Goal: Information Seeking & Learning: Learn about a topic

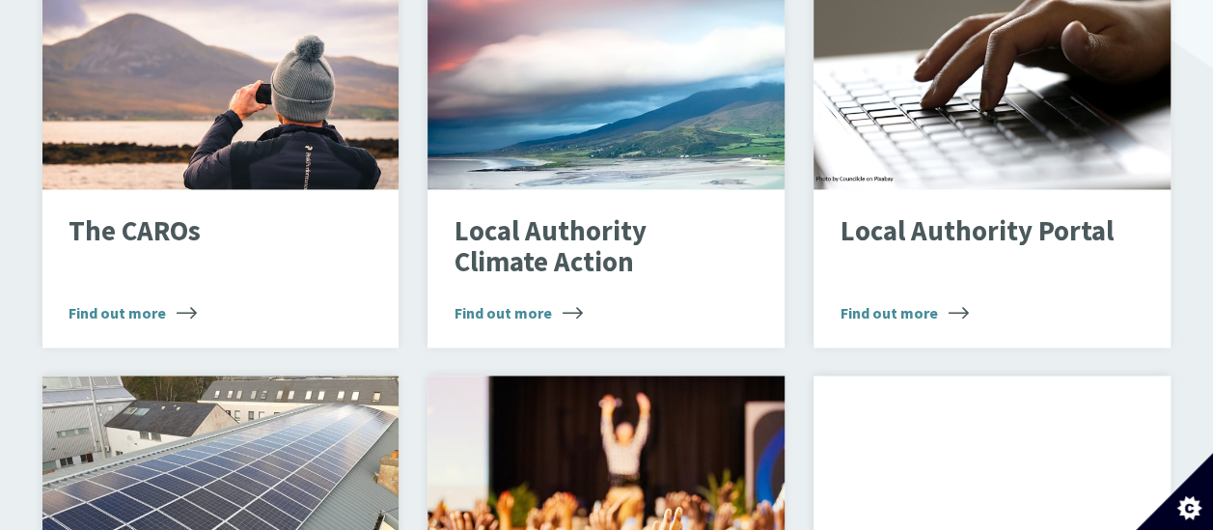
scroll to position [1448, 0]
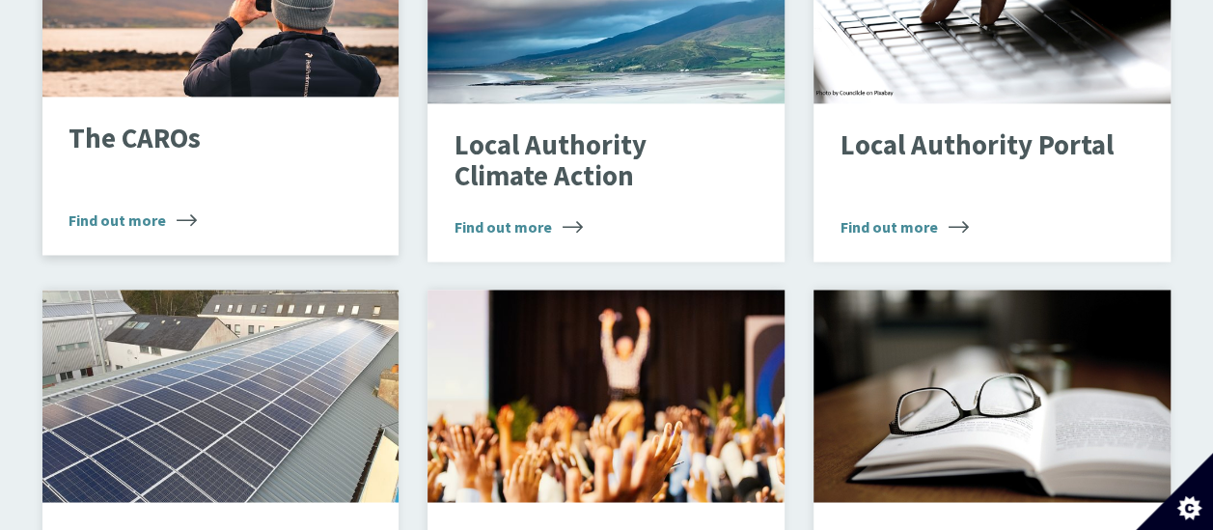
click at [160, 124] on p "The CAROs" at bounding box center [206, 139] width 274 height 31
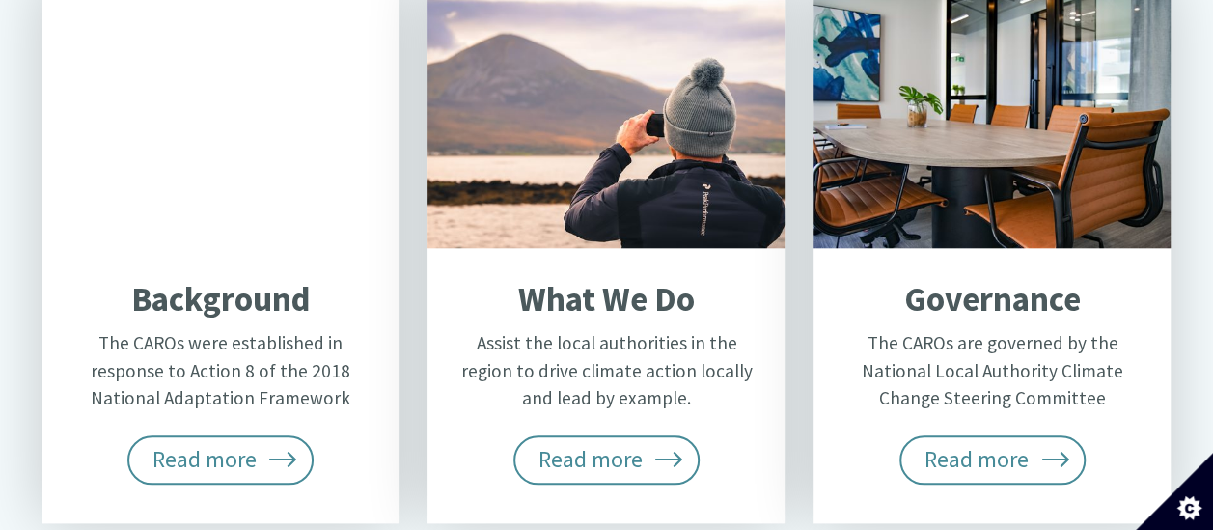
scroll to position [869, 0]
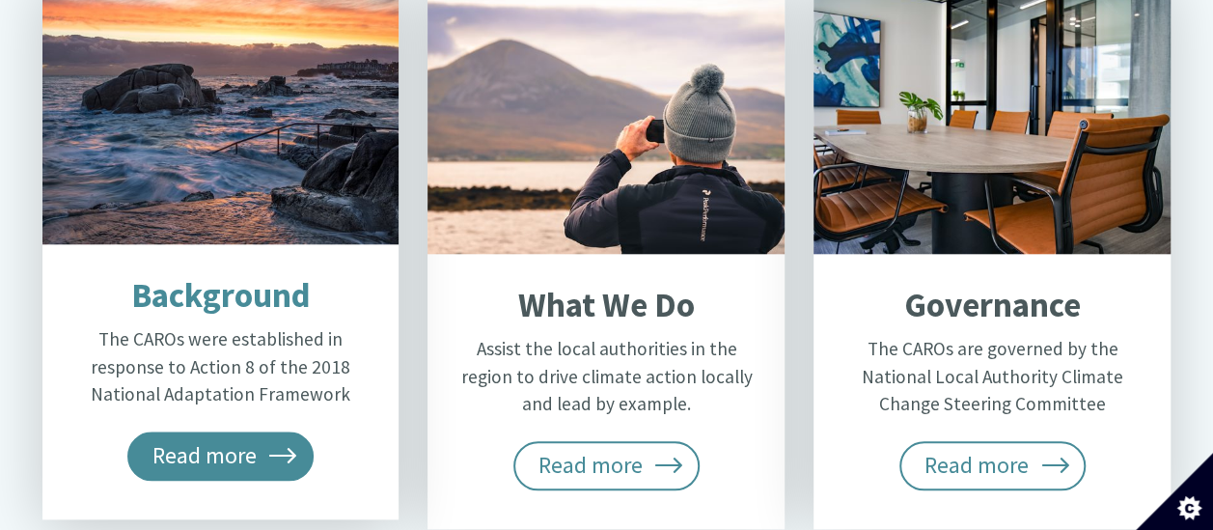
click at [241, 432] on span "Read more" at bounding box center [220, 456] width 187 height 48
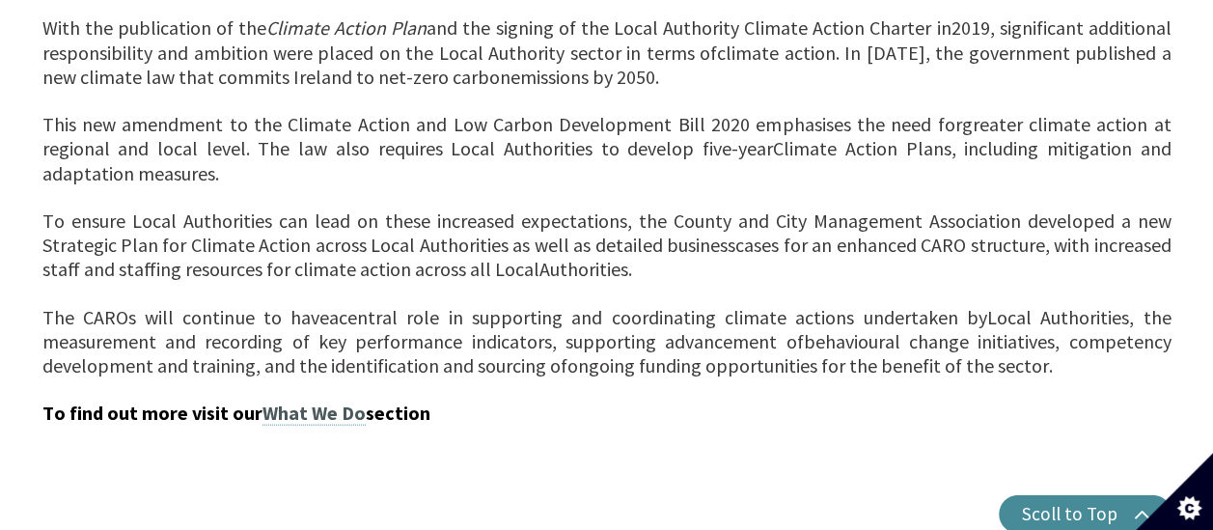
scroll to position [1931, 0]
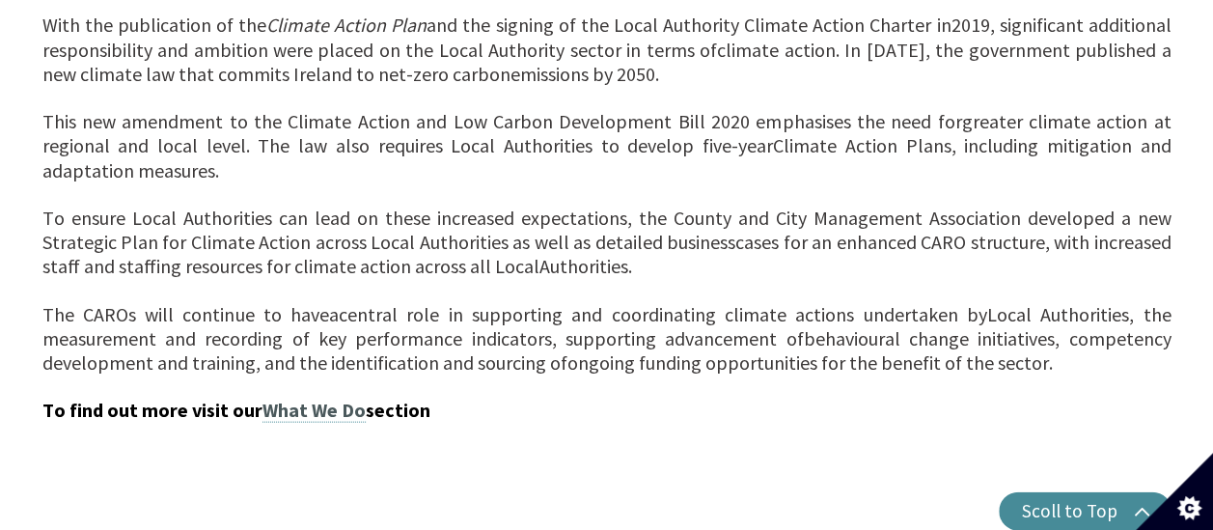
drag, startPoint x: 9, startPoint y: 354, endPoint x: 17, endPoint y: 410, distance: 56.7
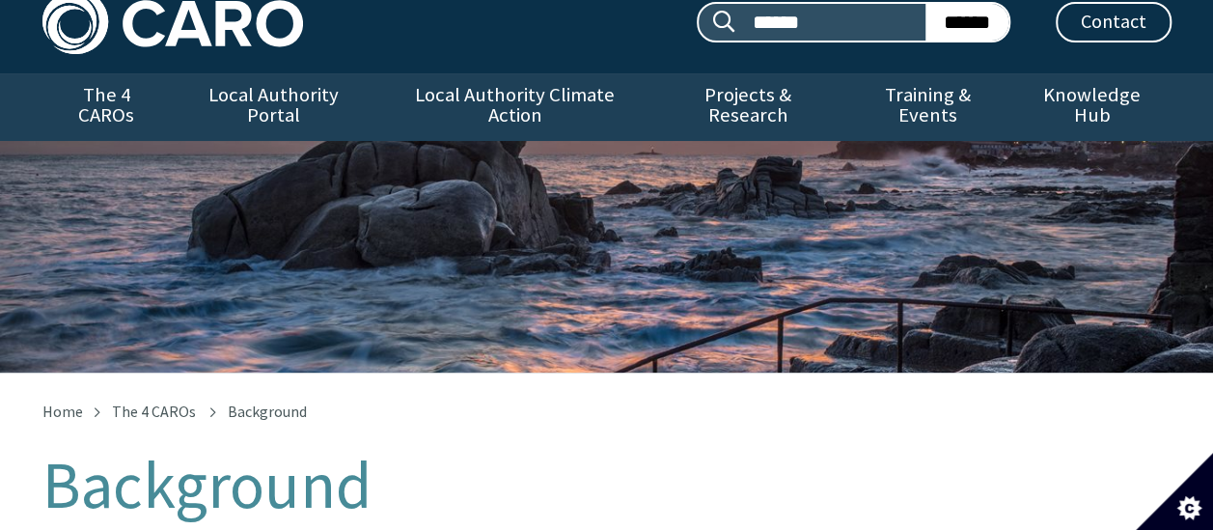
scroll to position [0, 0]
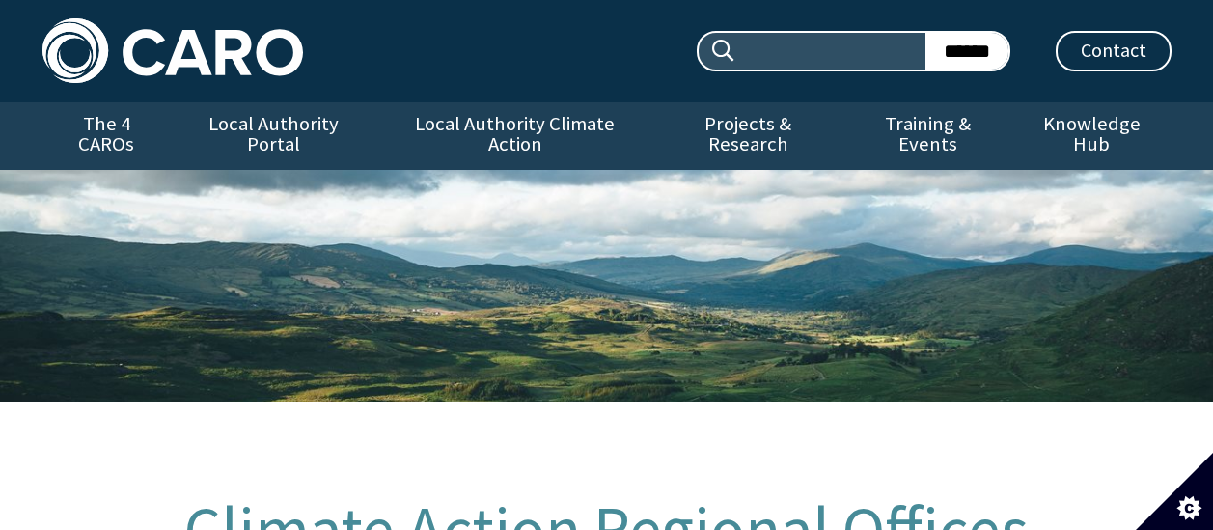
scroll to position [869, 0]
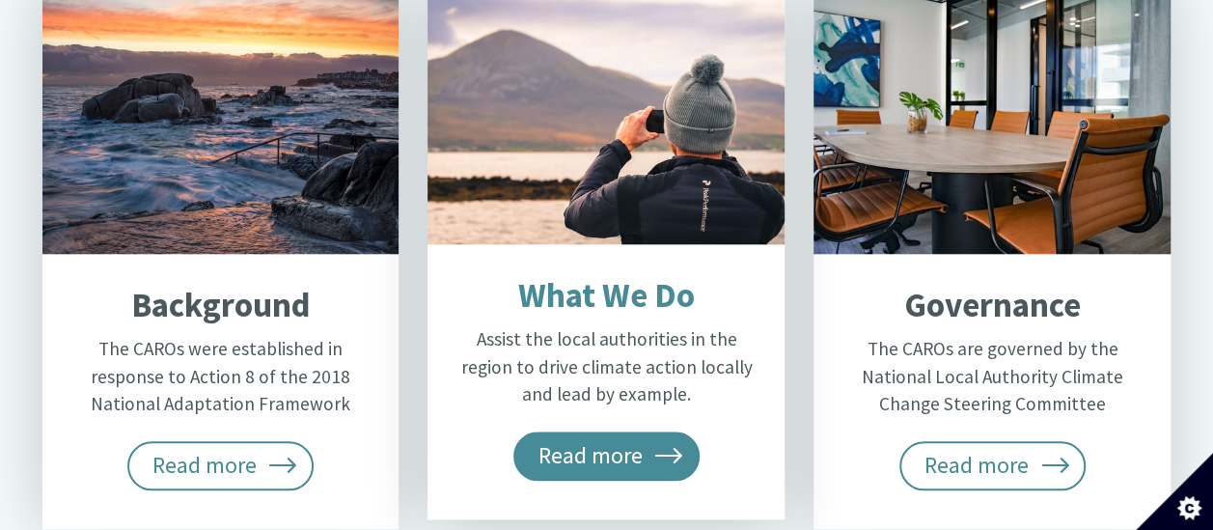
click at [531, 432] on span "Read more" at bounding box center [607, 456] width 187 height 48
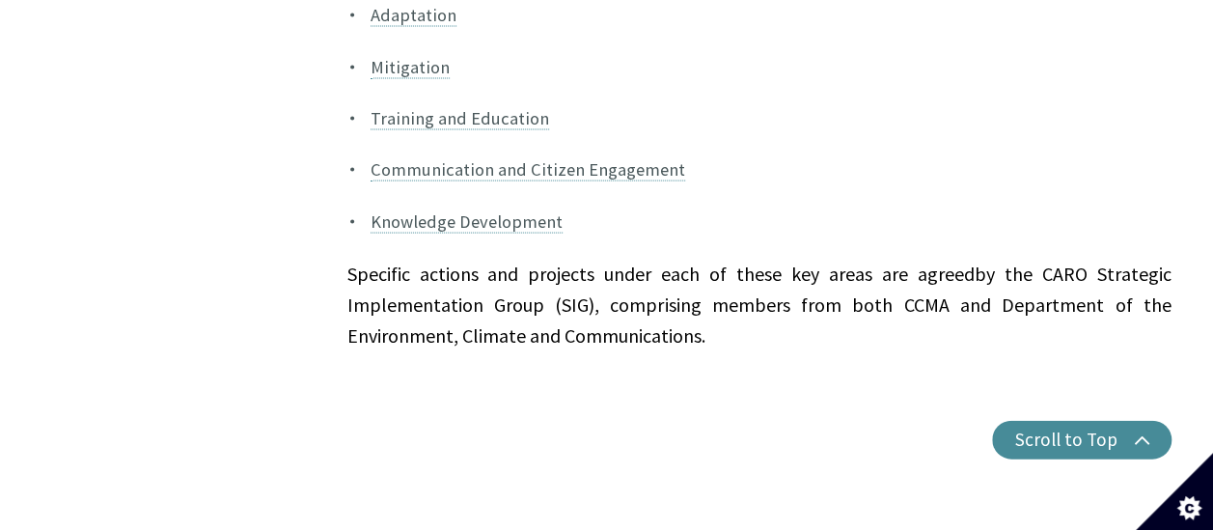
scroll to position [1738, 0]
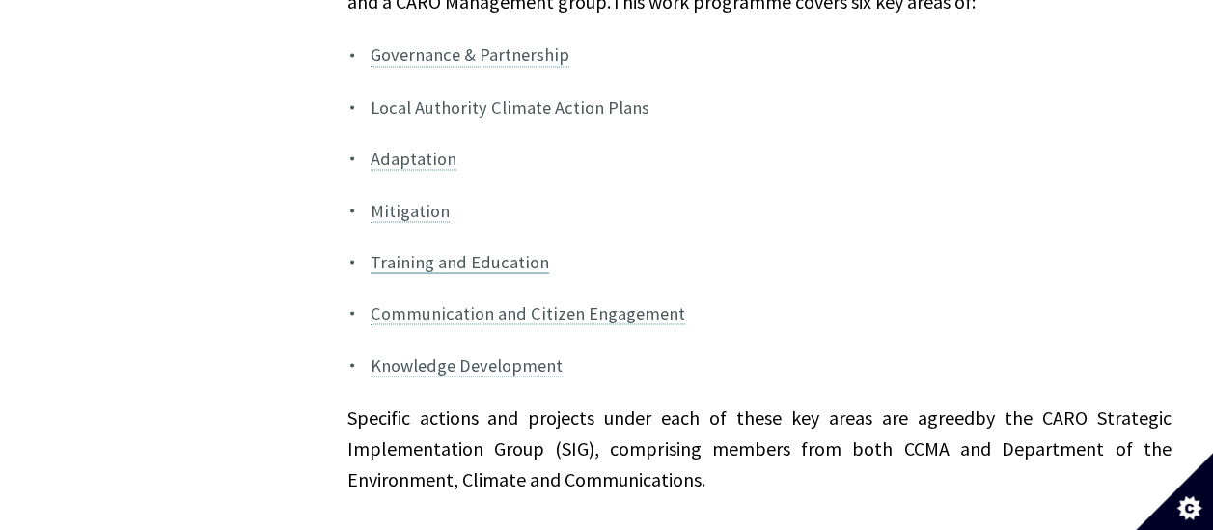
click at [465, 250] on link "Training and Education" at bounding box center [460, 261] width 179 height 23
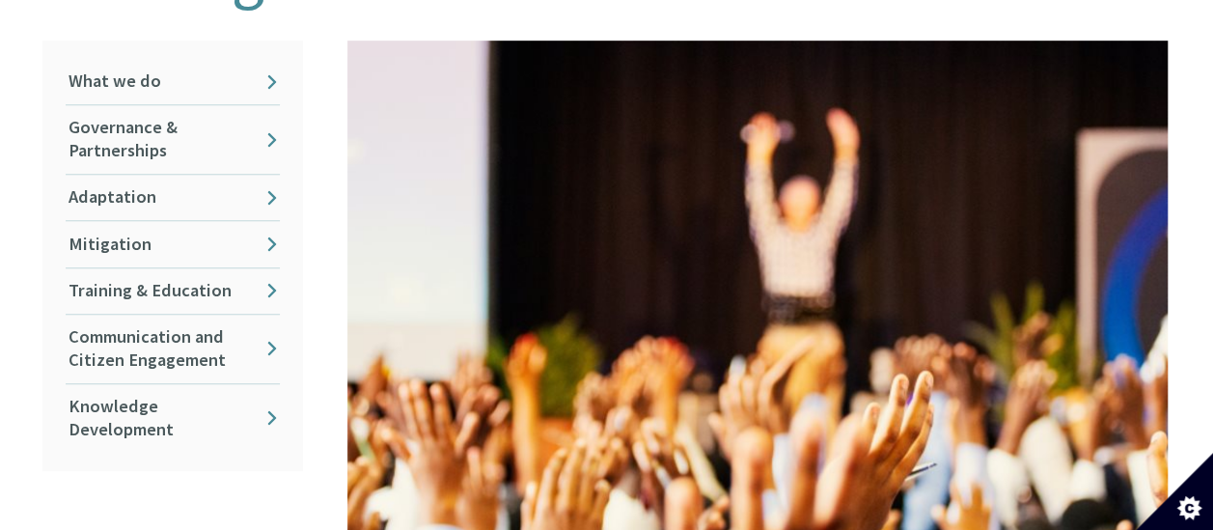
scroll to position [579, 0]
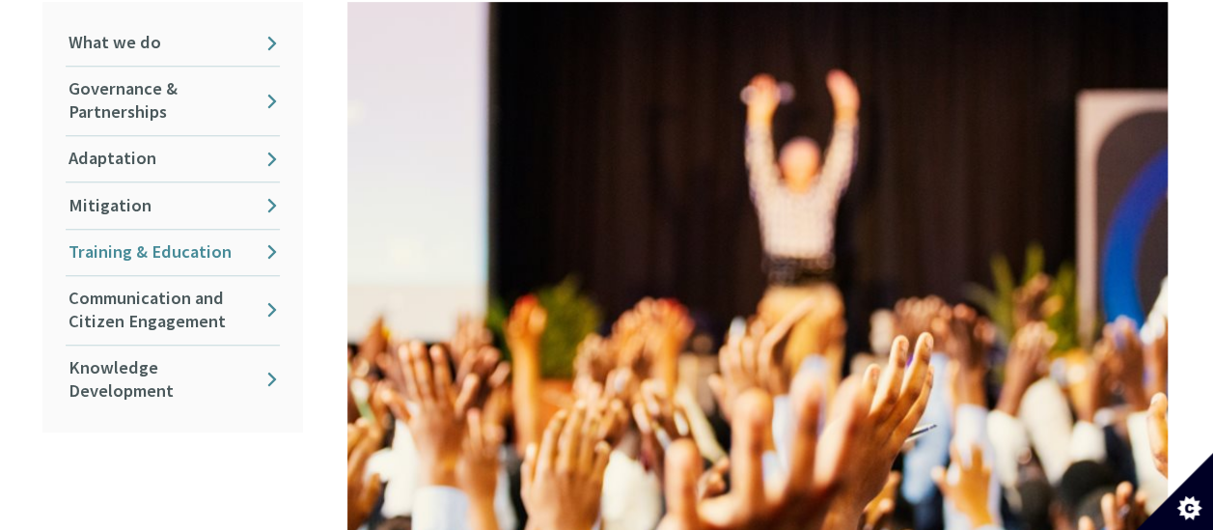
click at [197, 233] on link "Training & Education" at bounding box center [173, 252] width 214 height 45
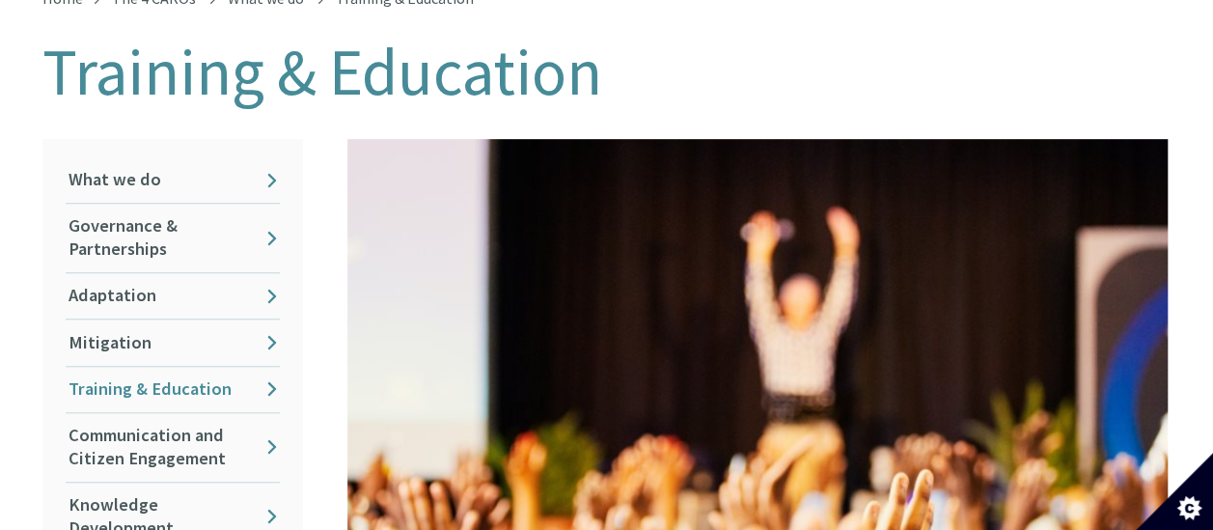
scroll to position [579, 0]
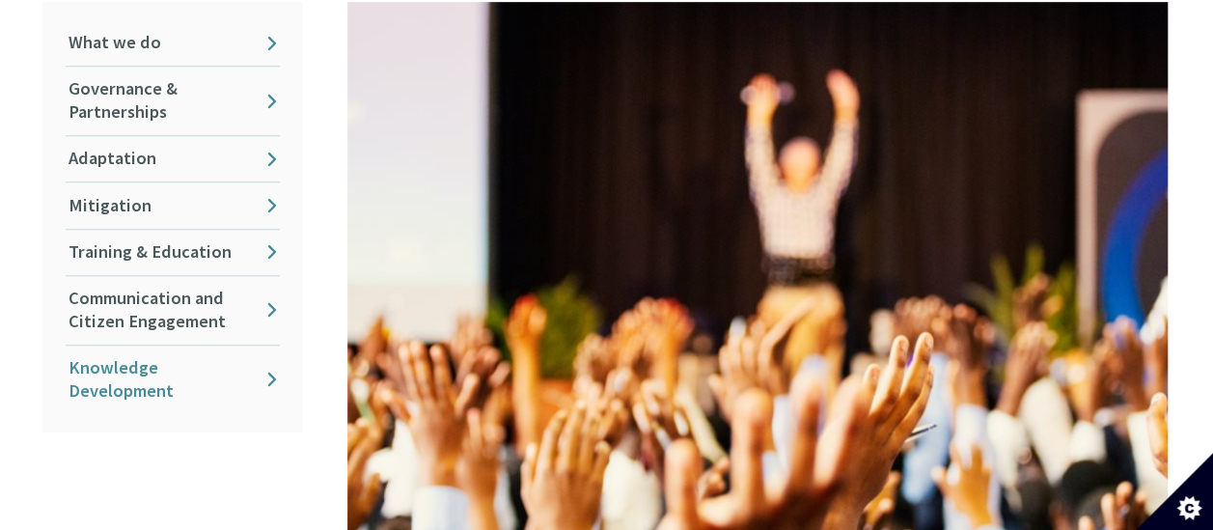
click at [145, 374] on link "Knowledge Development" at bounding box center [173, 380] width 214 height 69
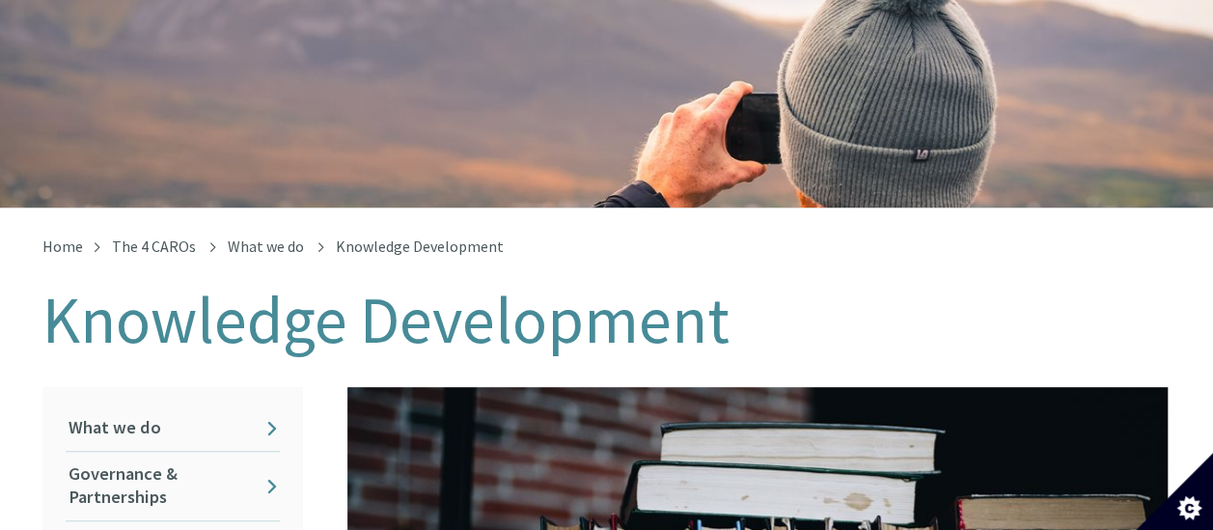
scroll to position [193, 0]
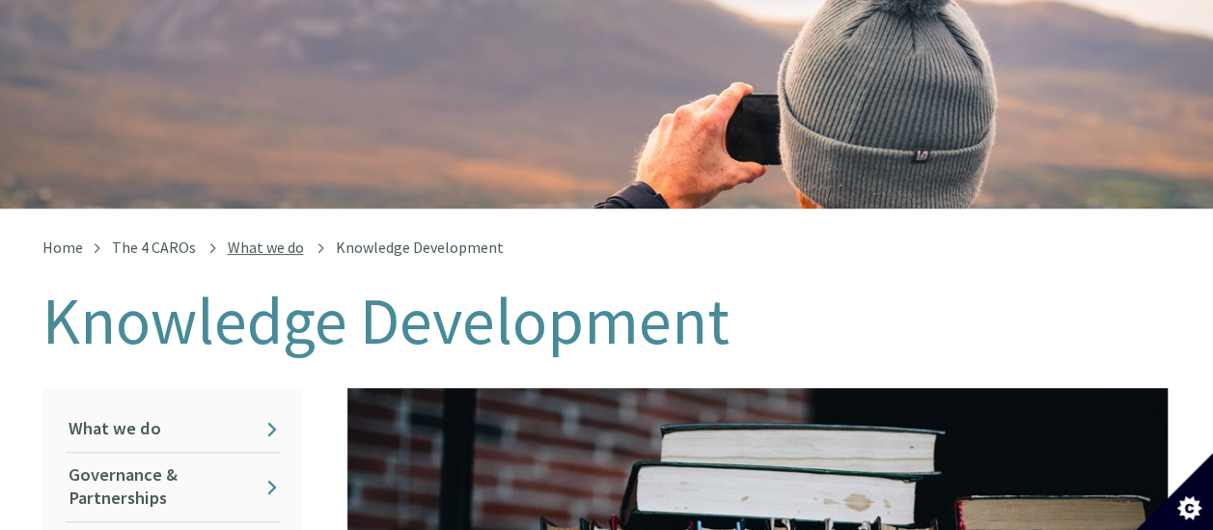
click at [232, 237] on link "What we do" at bounding box center [266, 246] width 76 height 19
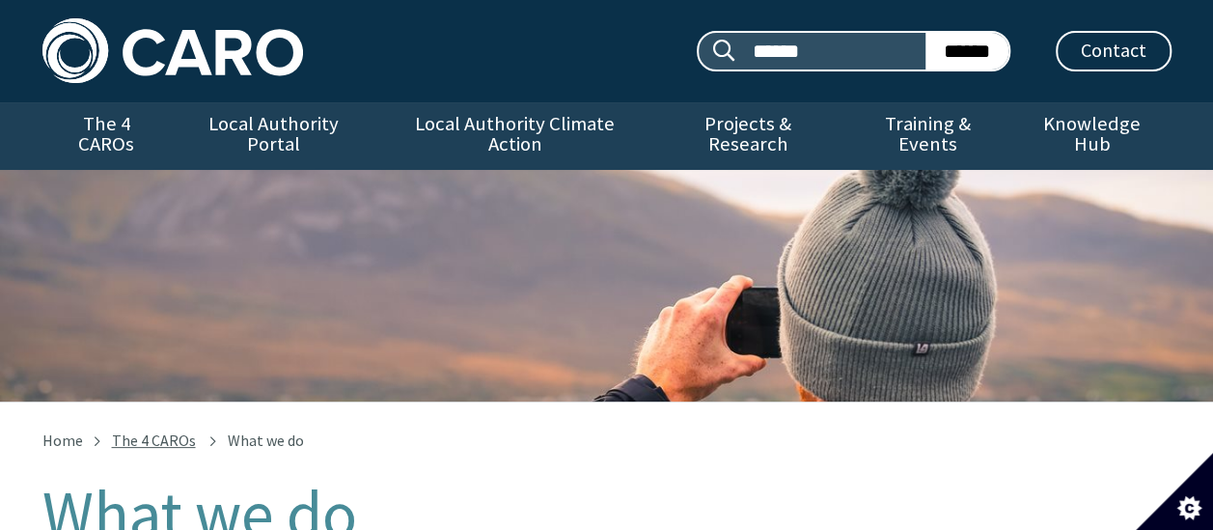
drag, startPoint x: 140, startPoint y: 424, endPoint x: 130, endPoint y: 425, distance: 9.7
click at [140, 431] on link "The 4 CAROs" at bounding box center [154, 440] width 84 height 19
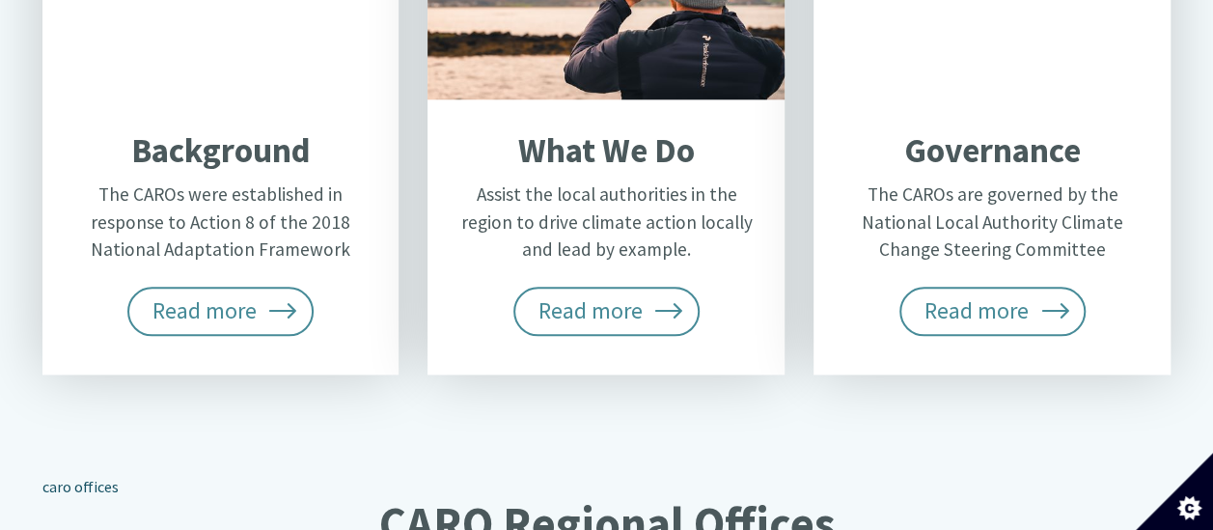
scroll to position [1062, 0]
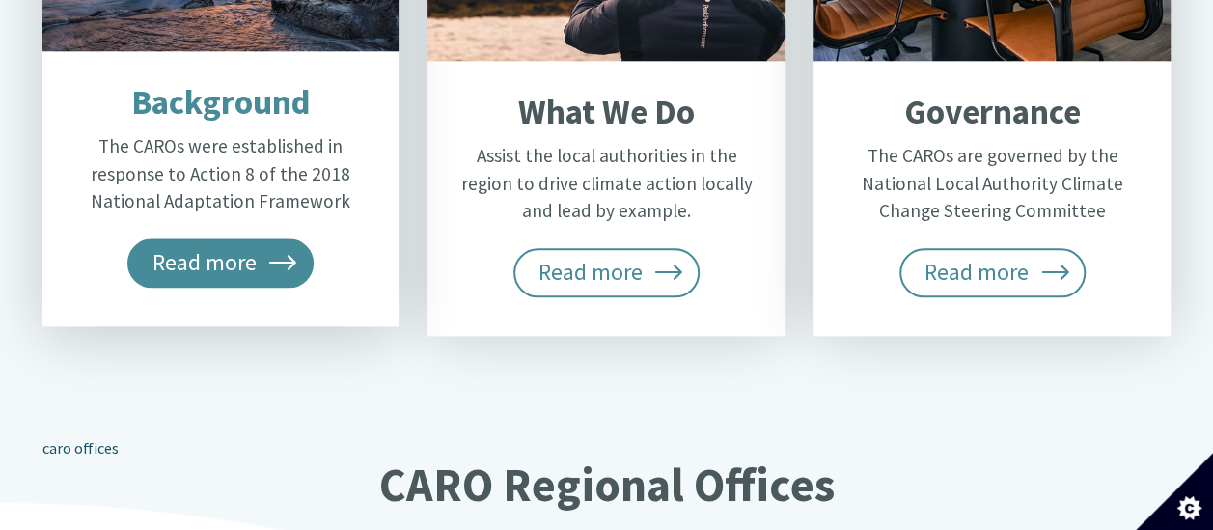
click at [235, 238] on span "Read more" at bounding box center [220, 262] width 187 height 48
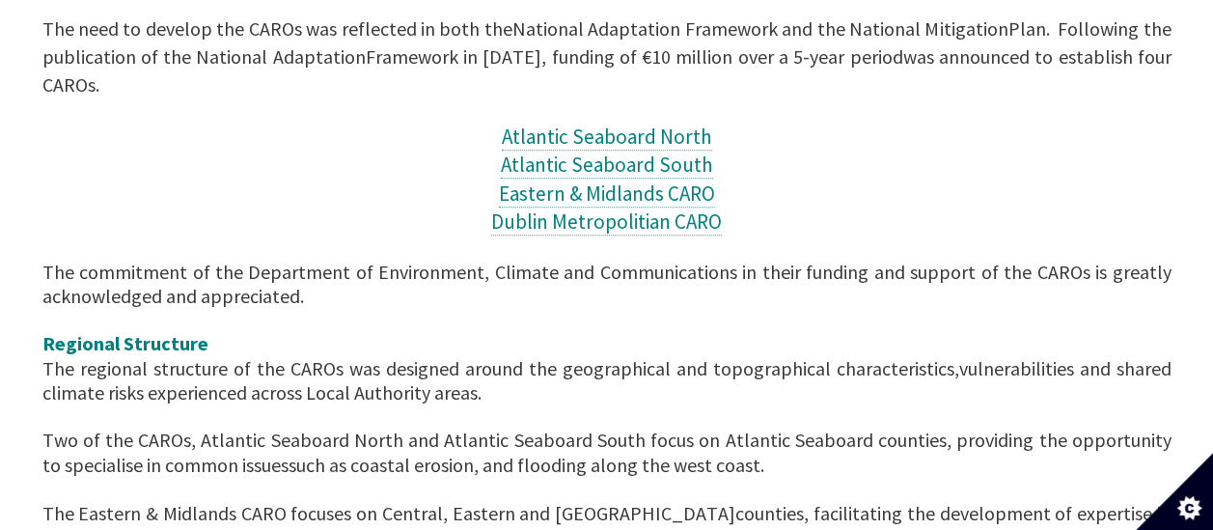
scroll to position [772, 0]
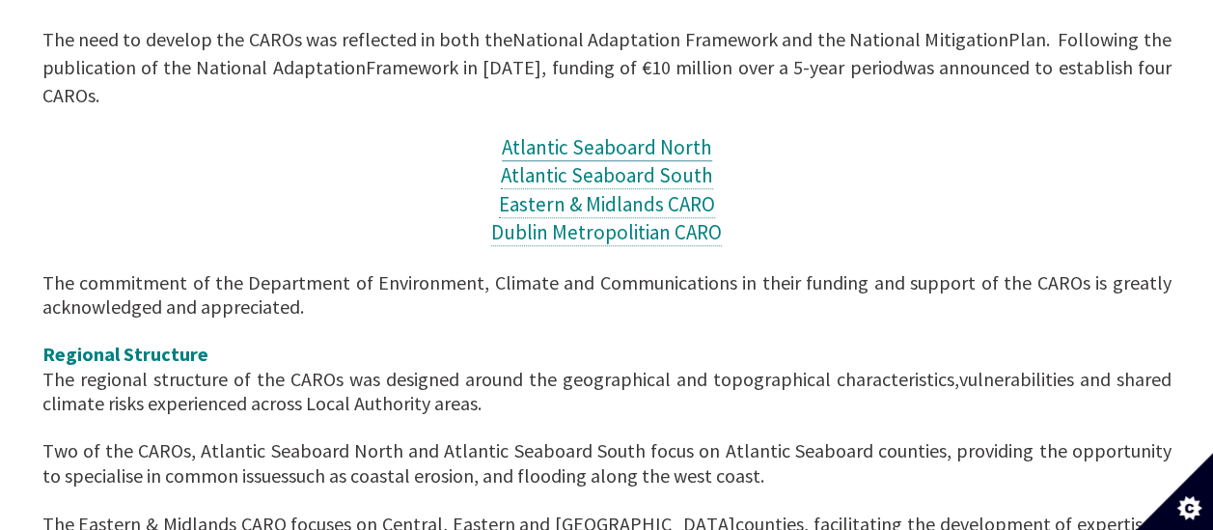
click at [608, 134] on span "Atlantic Seaboard North" at bounding box center [607, 147] width 210 height 26
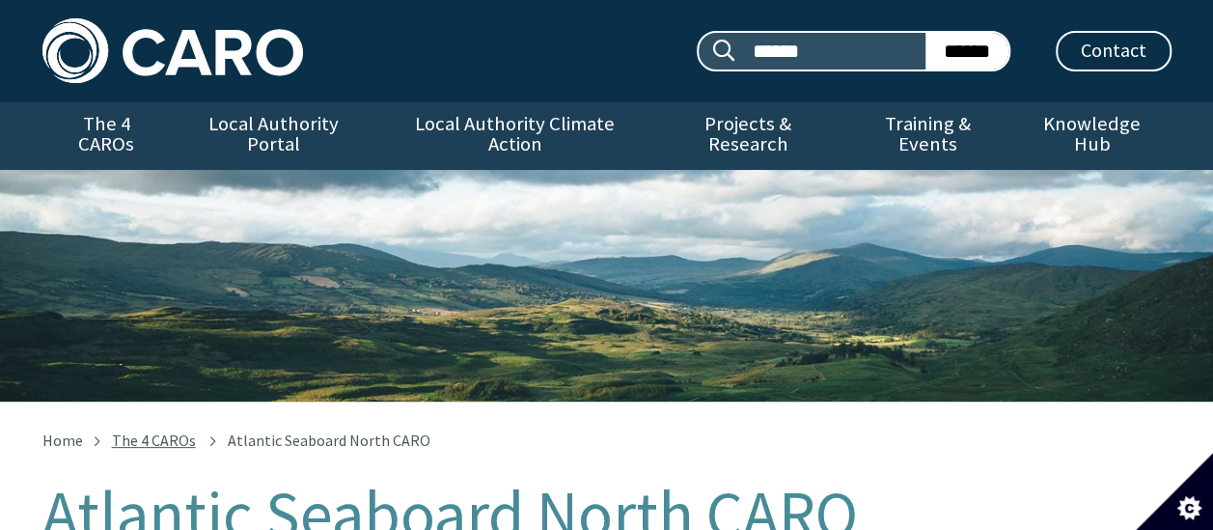
scroll to position [386, 0]
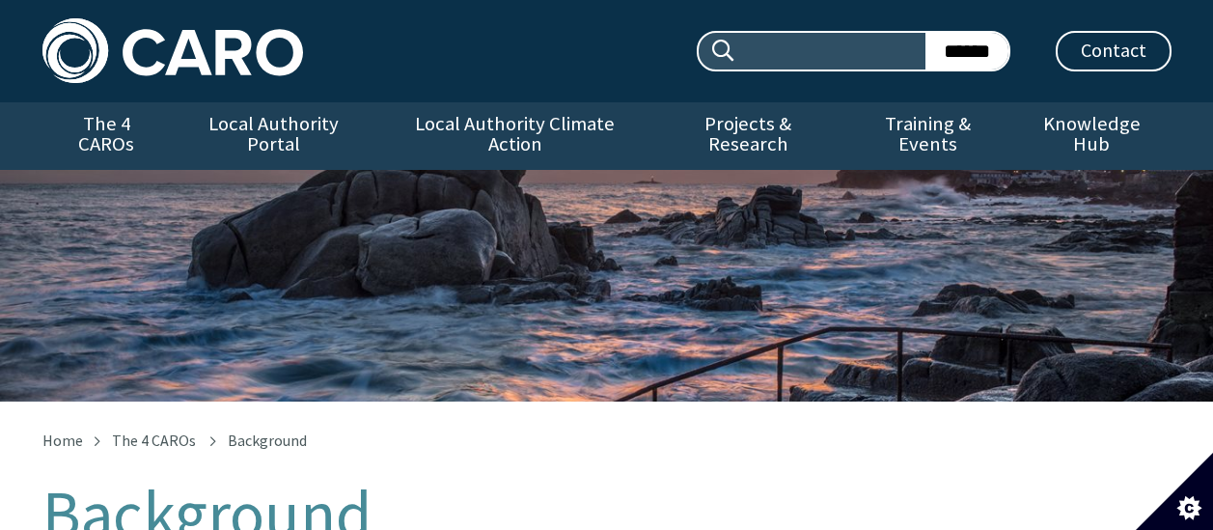
scroll to position [788, 0]
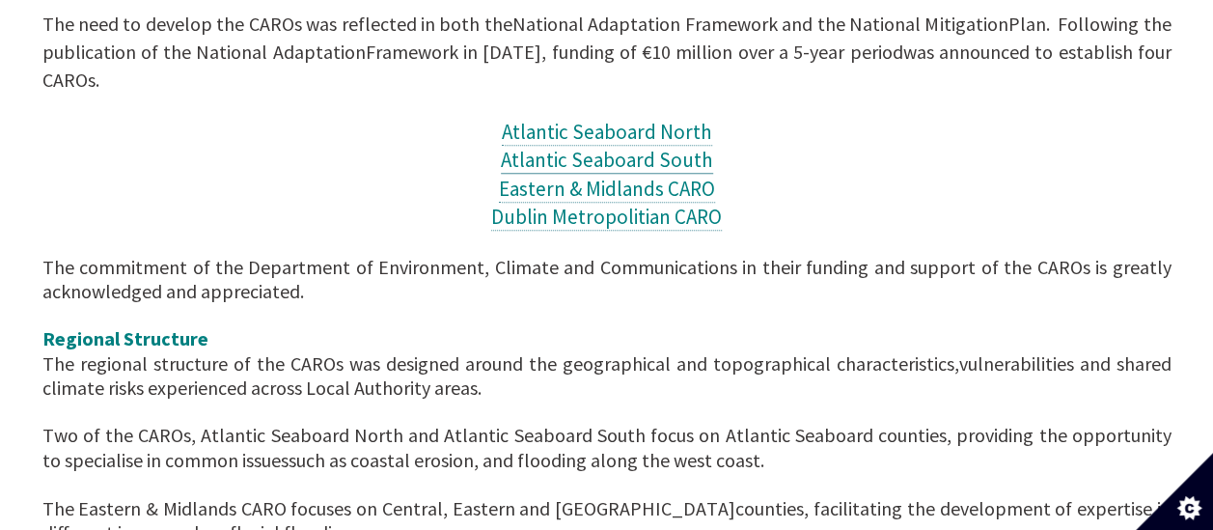
click at [527, 147] on span "Atlantic Seaboard South" at bounding box center [607, 160] width 212 height 26
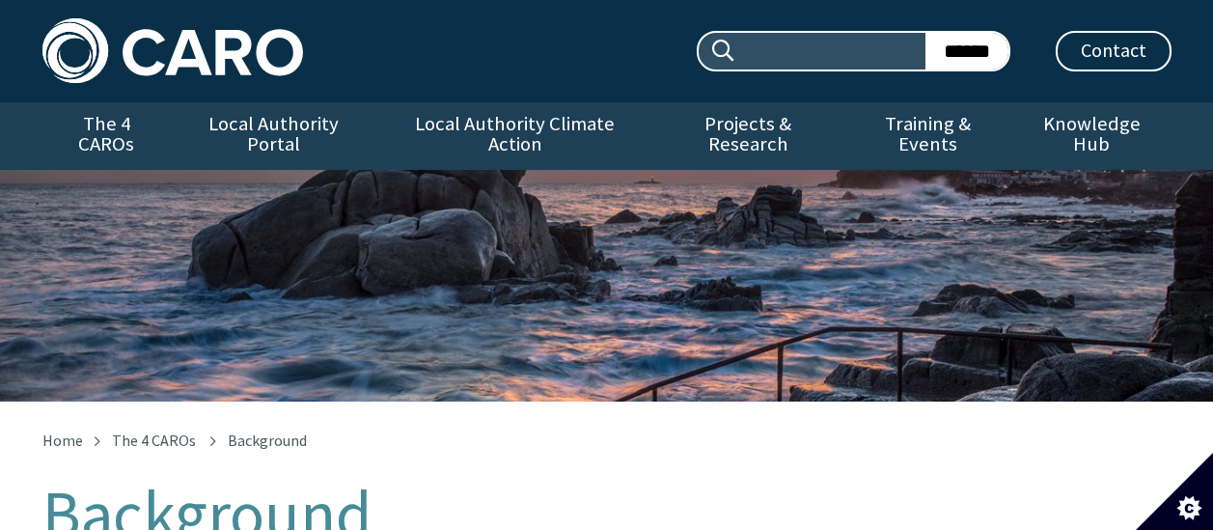
scroll to position [803, 0]
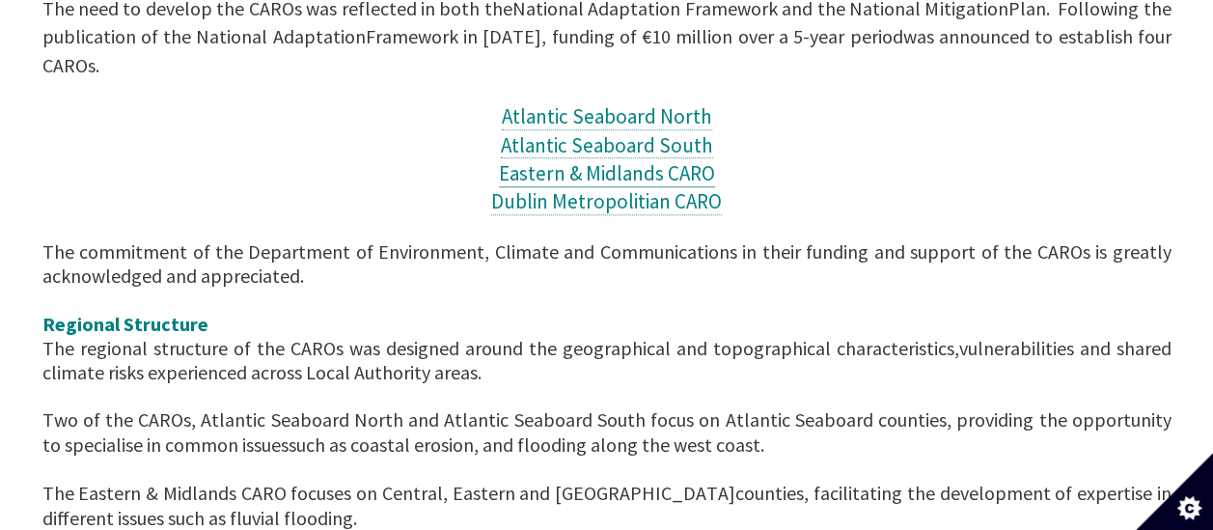
click at [568, 160] on span "Eastern & Midlands CARO" at bounding box center [607, 173] width 216 height 26
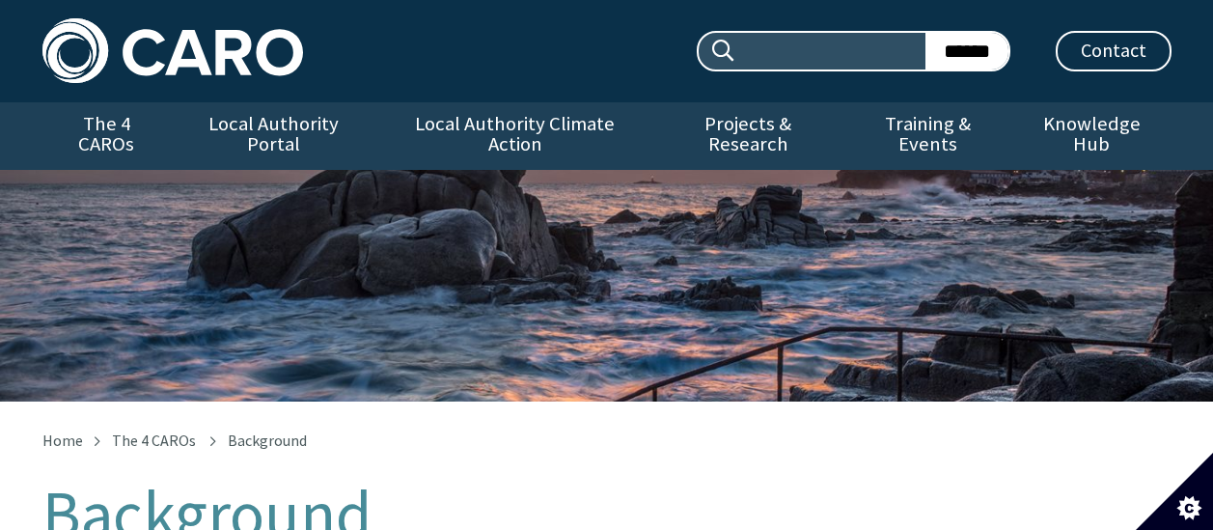
scroll to position [819, 0]
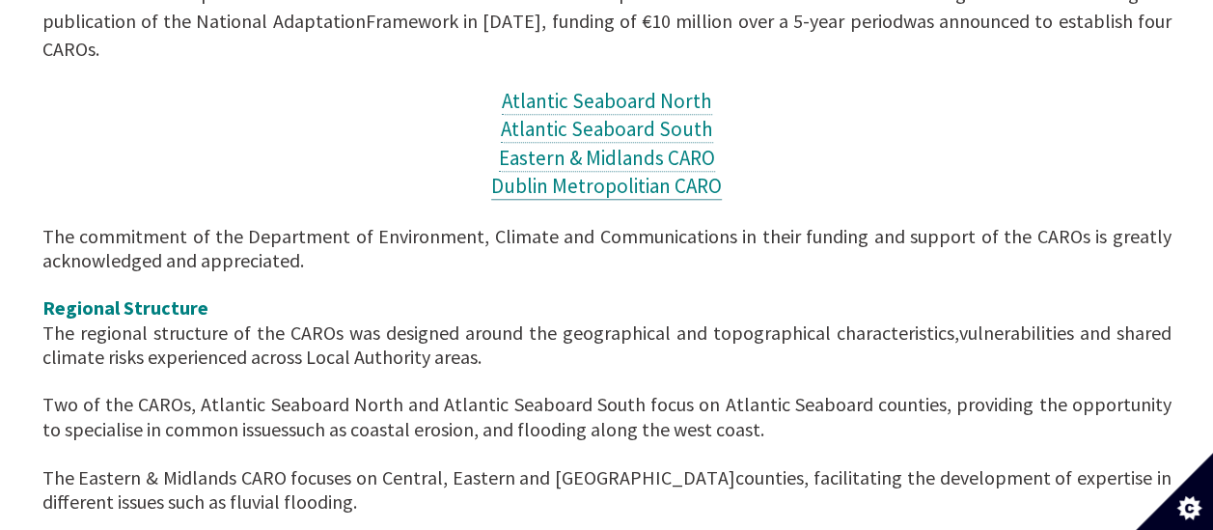
click at [516, 173] on span "Dublin Metropolitian CARO" at bounding box center [606, 186] width 231 height 26
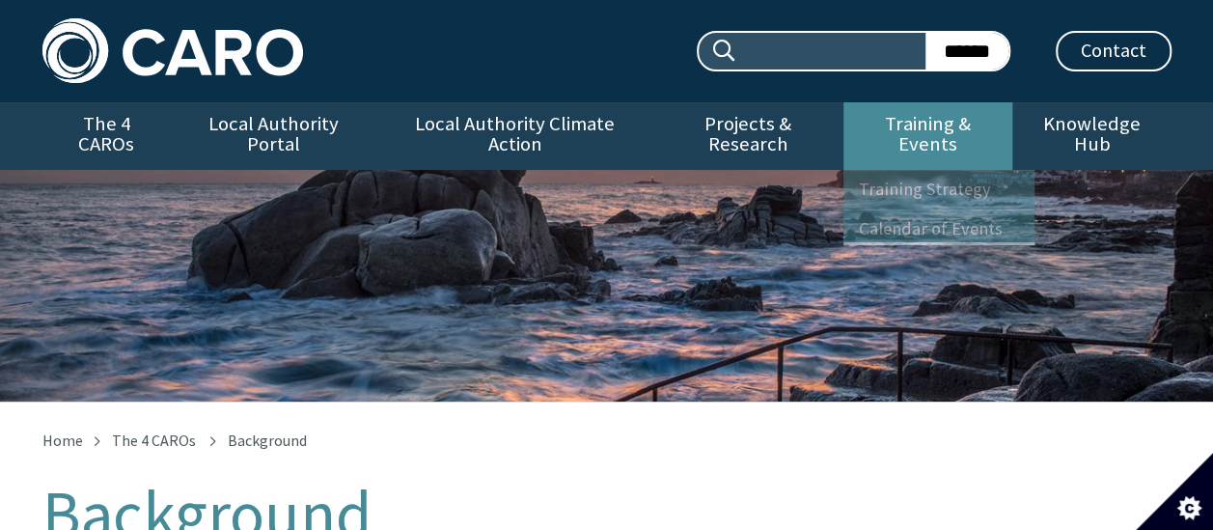
click at [929, 129] on link "Training & Events" at bounding box center [928, 136] width 169 height 68
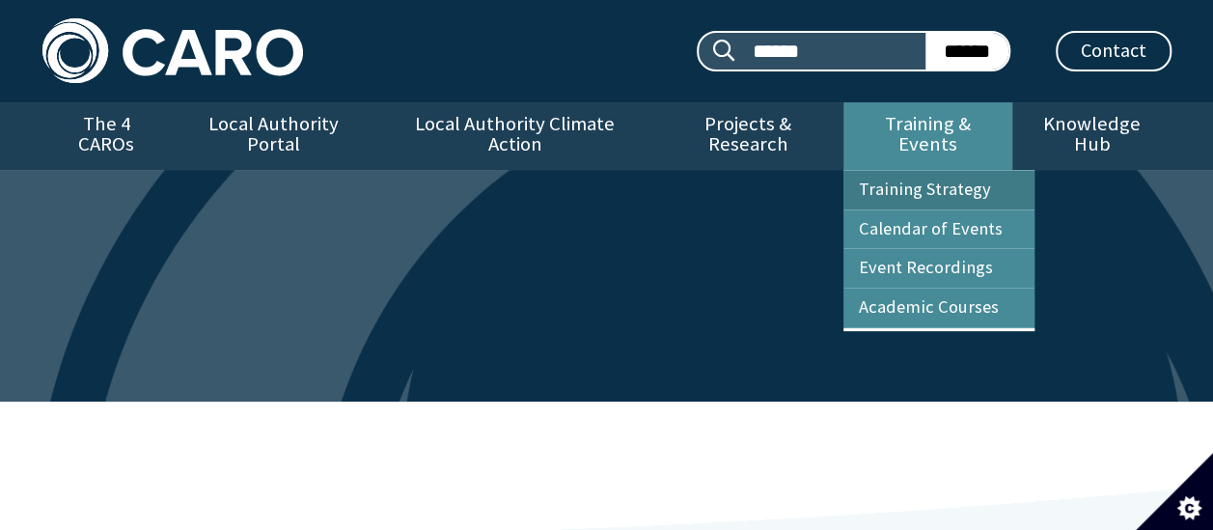
click at [927, 171] on link "Training Strategy" at bounding box center [939, 190] width 191 height 39
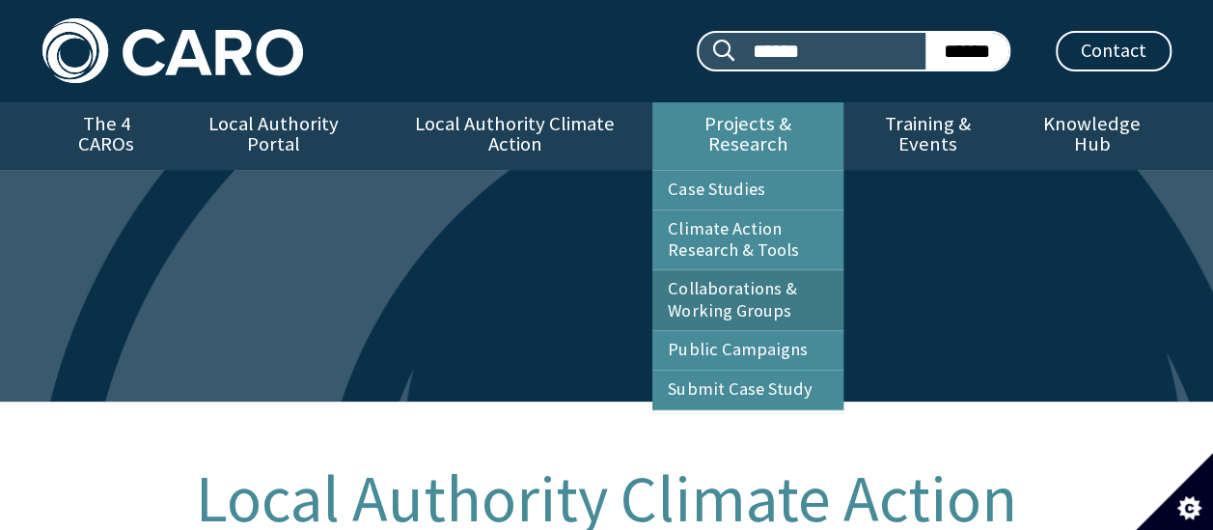
click at [735, 292] on link "Collaborations & Working Groups" at bounding box center [748, 300] width 191 height 60
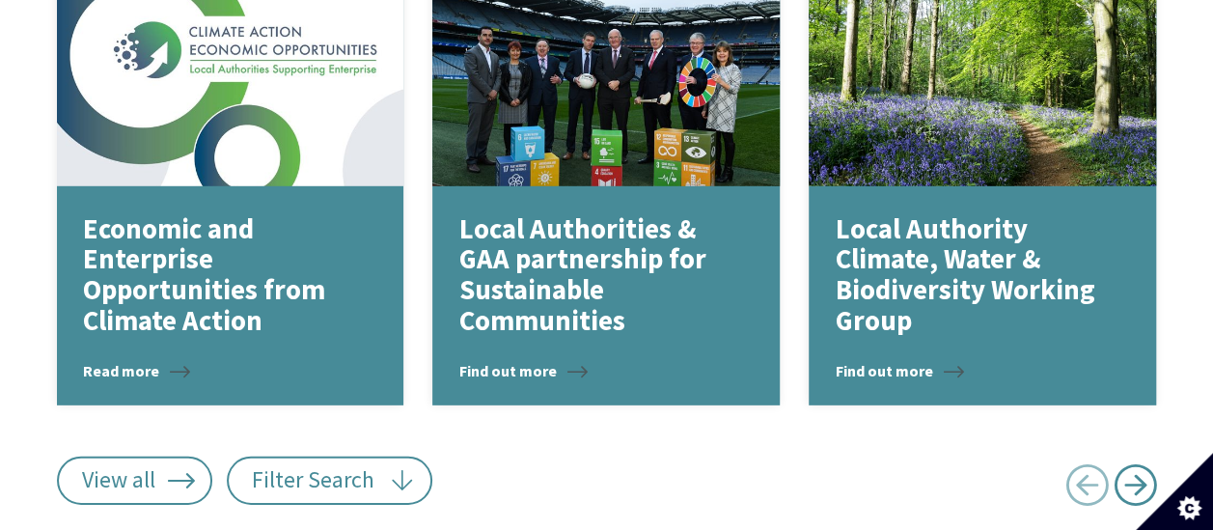
scroll to position [2706, 0]
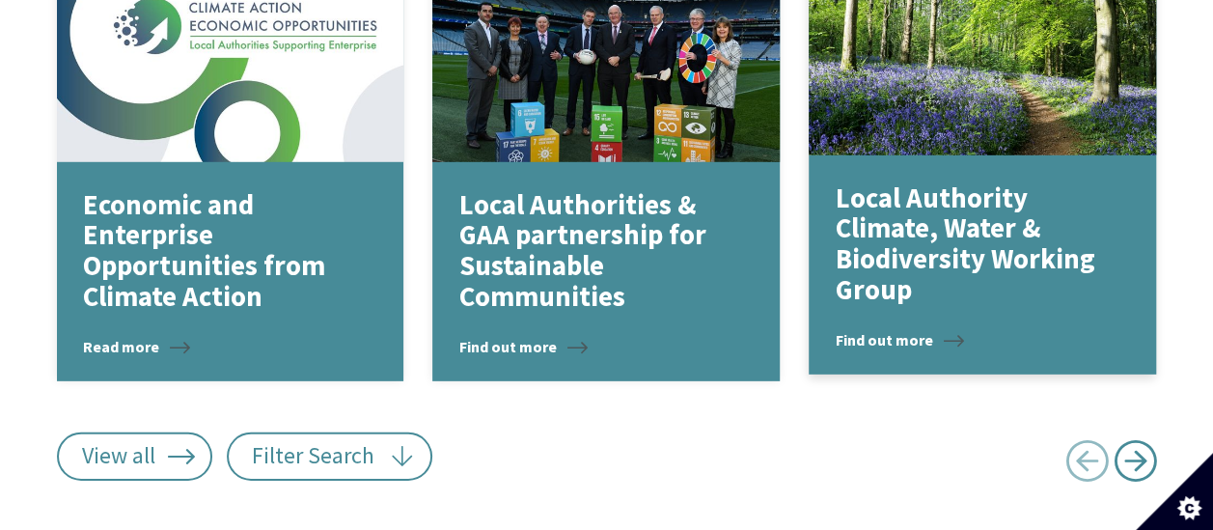
click at [886, 247] on p "Local Authority Climate, Water & Biodiversity Working Group" at bounding box center [968, 244] width 265 height 123
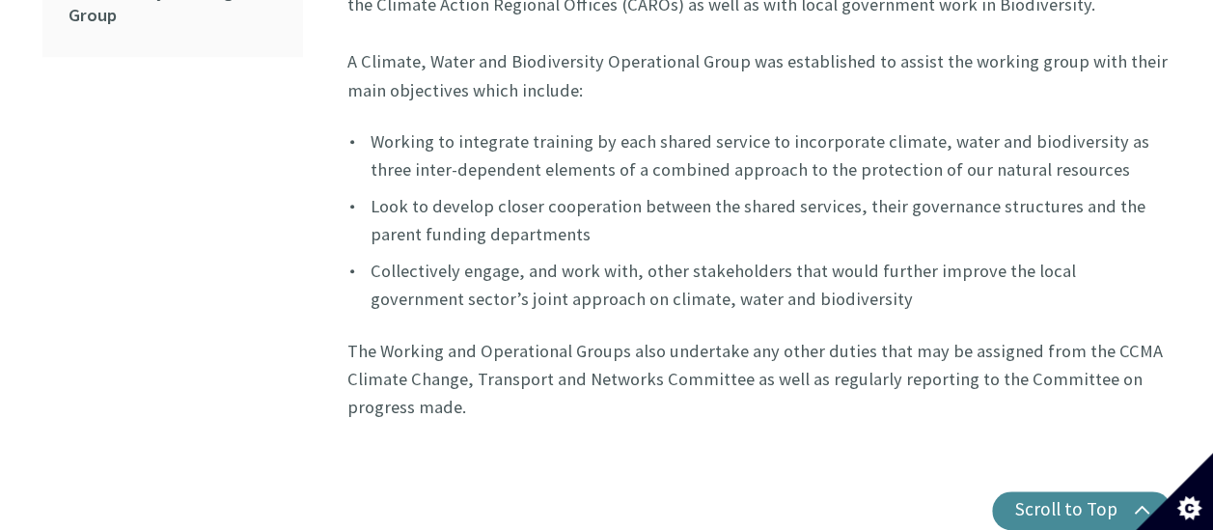
scroll to position [772, 0]
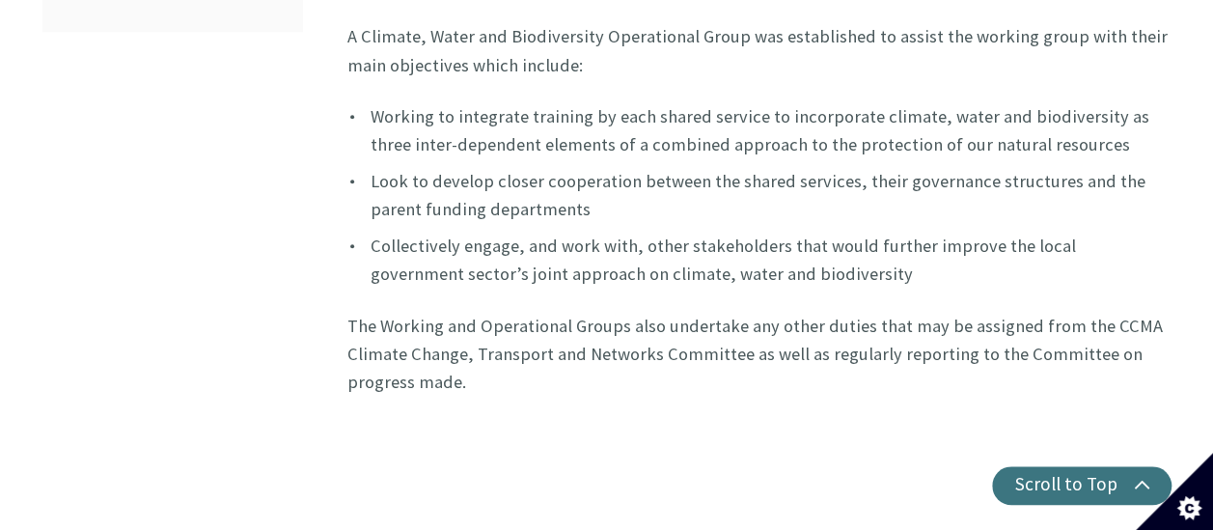
click at [1135, 475] on button "Scroll to Top" at bounding box center [1082, 485] width 180 height 39
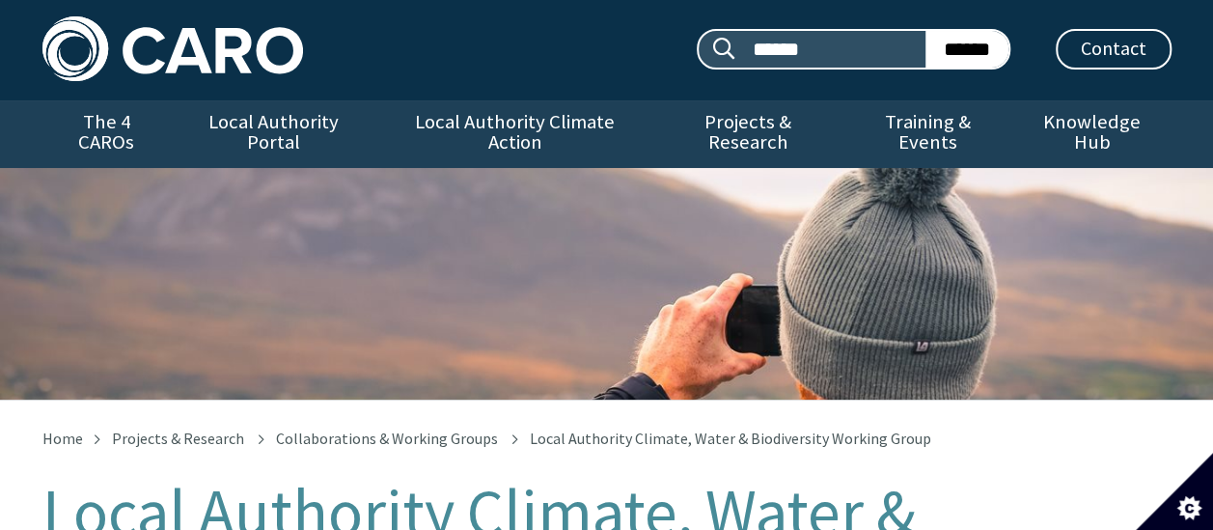
scroll to position [0, 0]
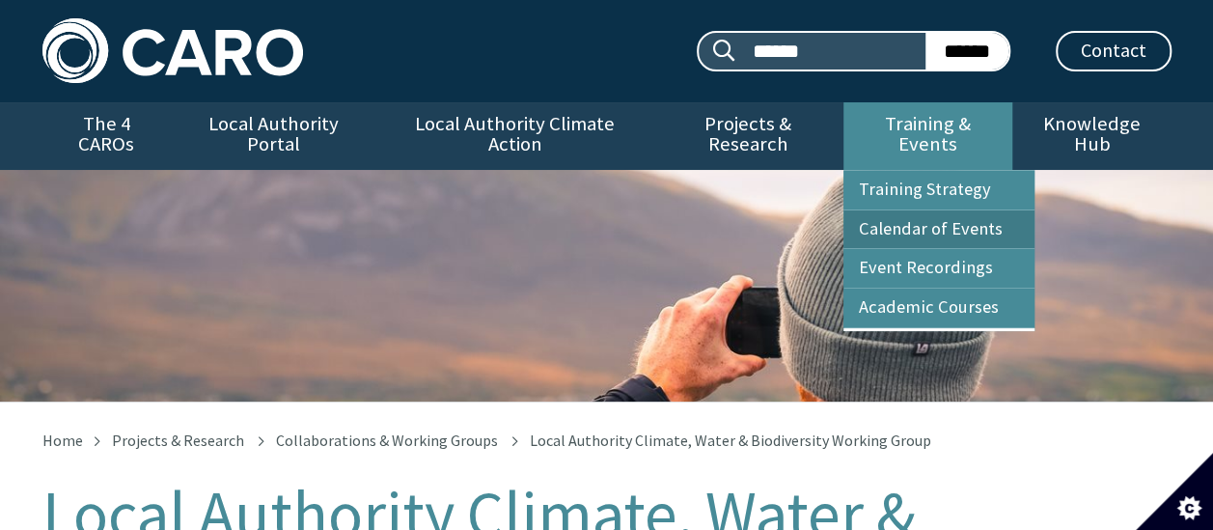
click at [966, 210] on link "Calendar of Events" at bounding box center [939, 229] width 191 height 39
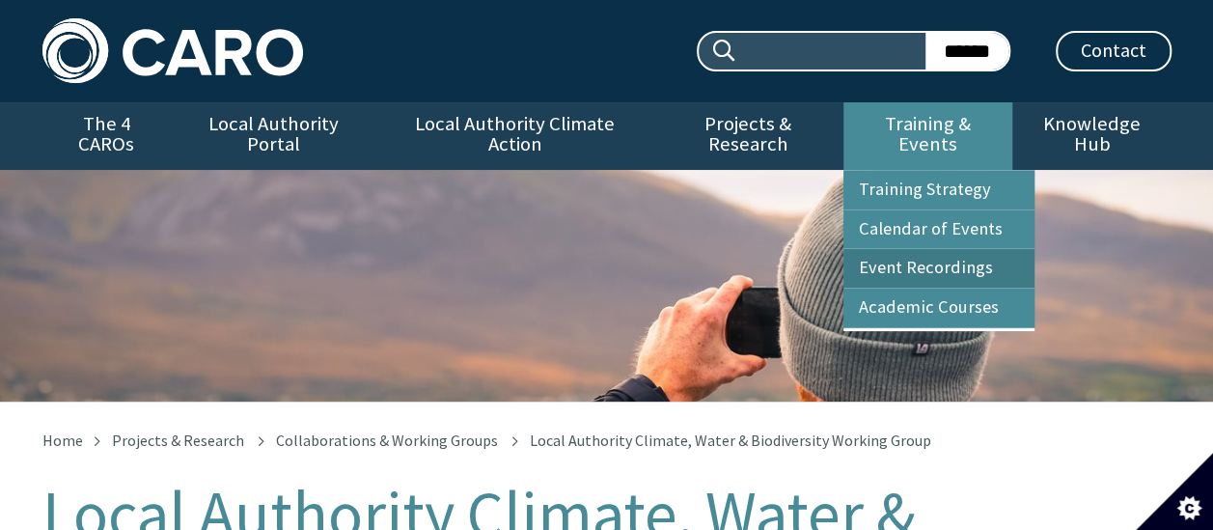
click at [977, 249] on link "Event Recordings" at bounding box center [939, 268] width 191 height 39
